Goal: Navigation & Orientation: Go to known website

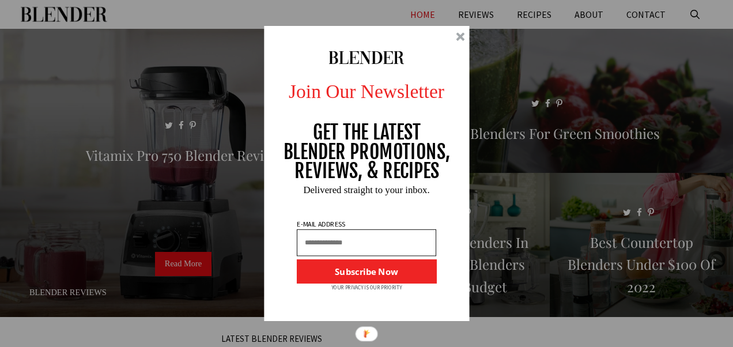
click at [459, 36] on div at bounding box center [460, 36] width 9 height 9
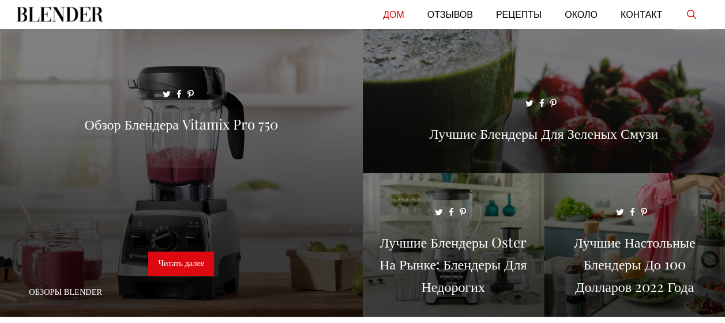
scroll to position [171, 0]
